Goal: Check status: Check status

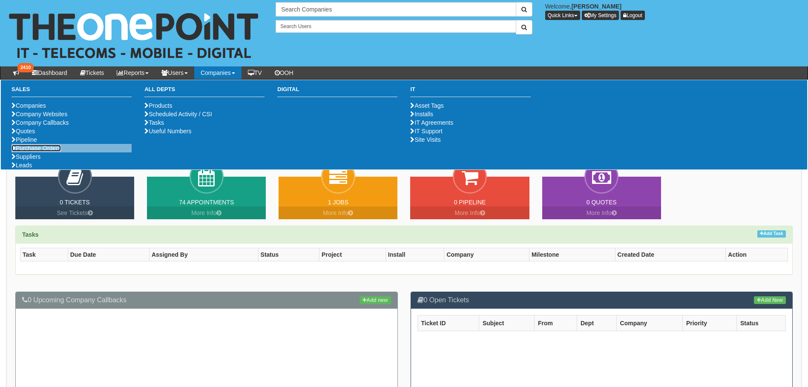
click at [45, 152] on link "Purchase Orders" at bounding box center [36, 148] width 49 height 7
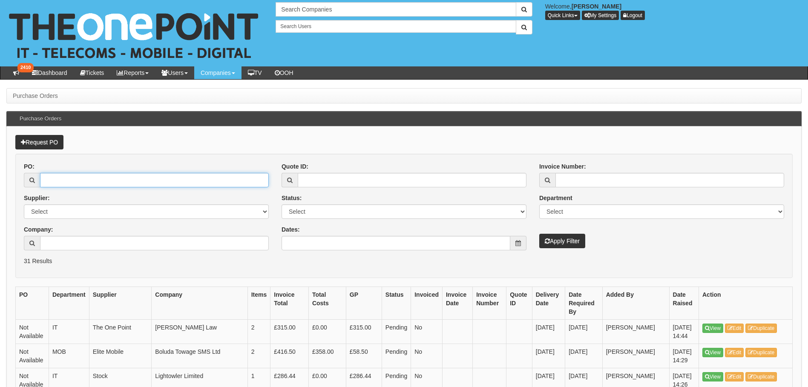
click at [52, 183] on input "PO:" at bounding box center [154, 180] width 229 height 14
click at [59, 247] on input "Company:" at bounding box center [154, 243] width 229 height 14
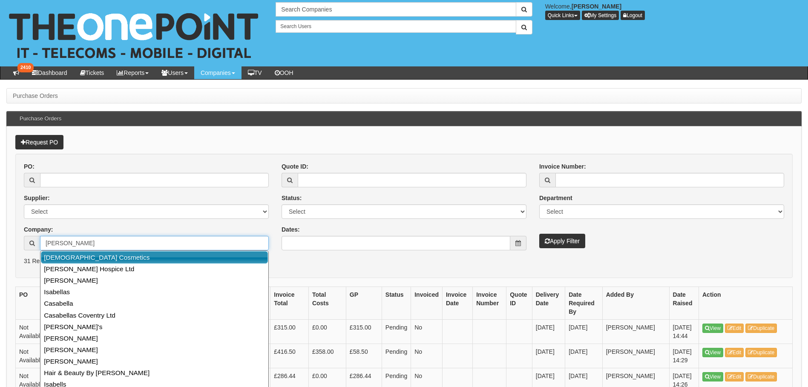
click at [83, 262] on link "[DEMOGRAPHIC_DATA] Cosmetics" at bounding box center [154, 257] width 227 height 12
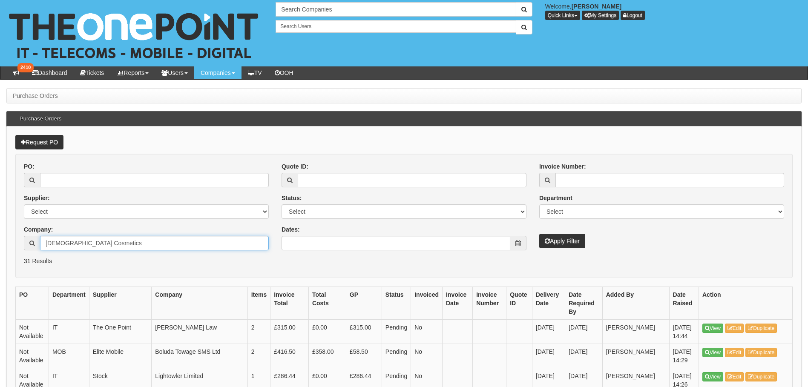
click at [98, 242] on input "[DEMOGRAPHIC_DATA] Cosmetics" at bounding box center [154, 243] width 229 height 14
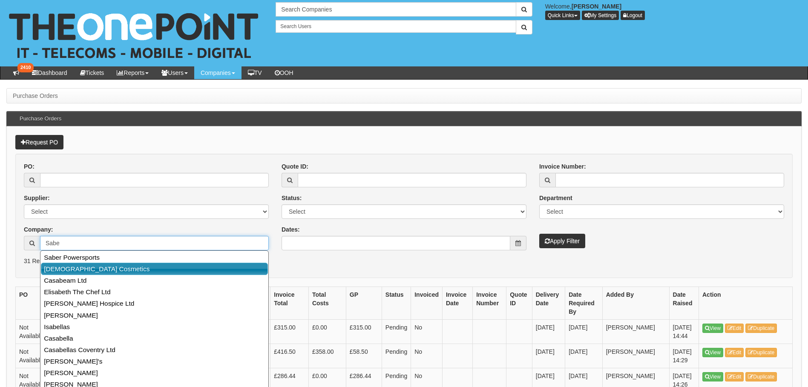
click at [62, 268] on link "[DEMOGRAPHIC_DATA] Cosmetics" at bounding box center [154, 269] width 227 height 12
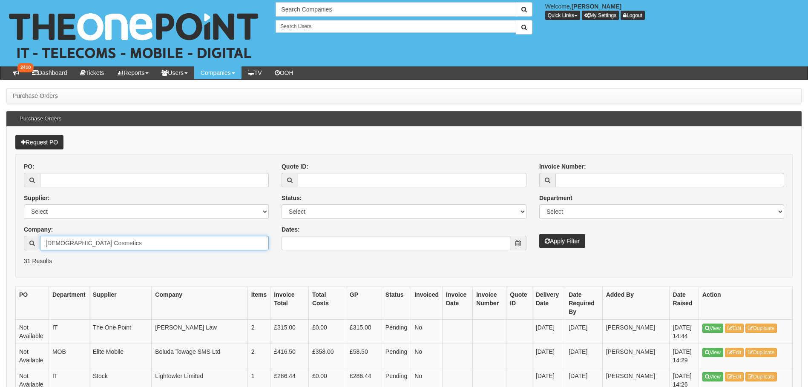
type input "[DEMOGRAPHIC_DATA] Cosmetics"
click at [552, 241] on button "Apply Filter" at bounding box center [562, 241] width 46 height 14
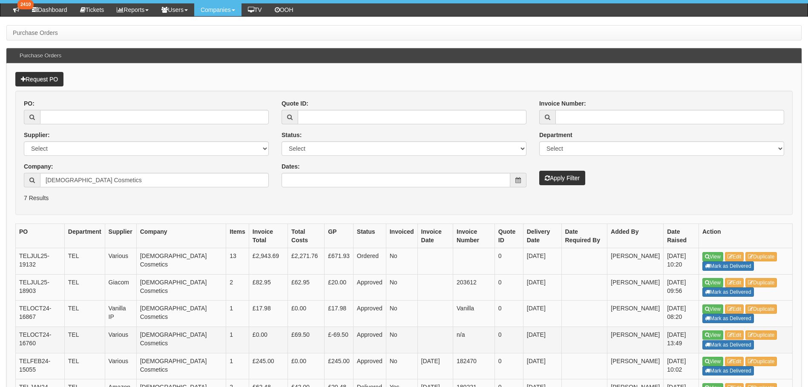
scroll to position [85, 0]
